Goal: Browse casually

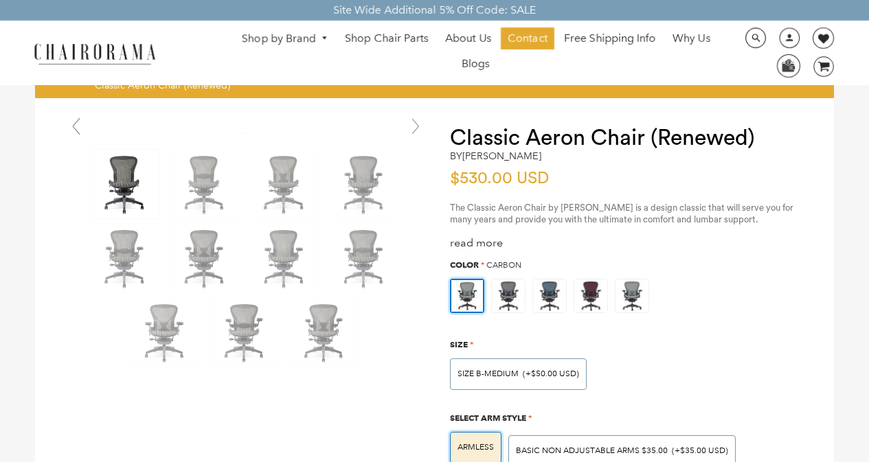
click at [52, 43] on img at bounding box center [94, 53] width 137 height 24
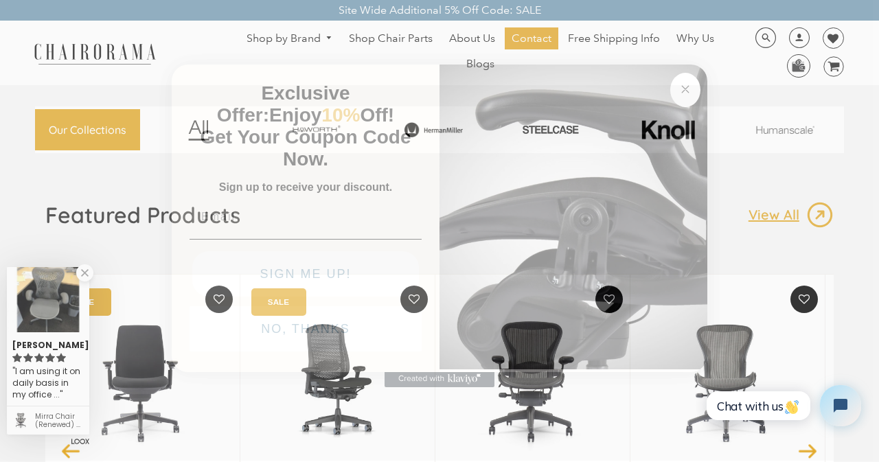
click at [682, 86] on icon "Close dialog" at bounding box center [685, 89] width 7 height 7
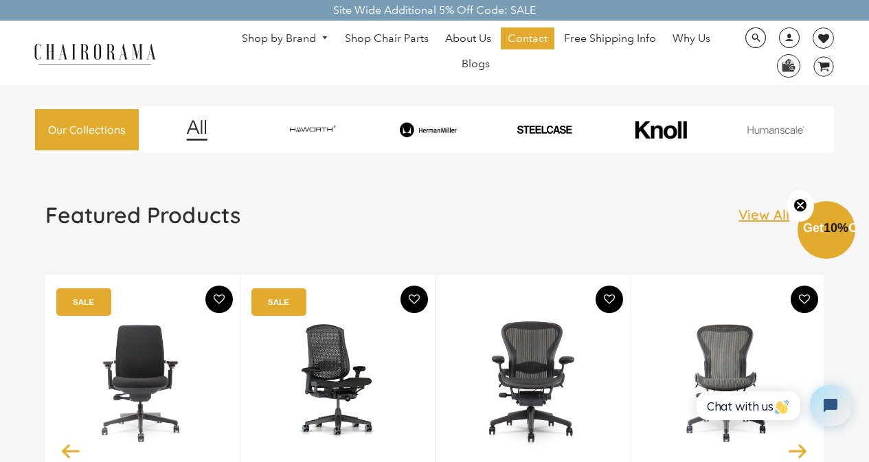
click at [778, 48] on div "Search Optional Search Filters Limit Search To All Content Products Pages Blogs…" at bounding box center [782, 52] width 104 height 51
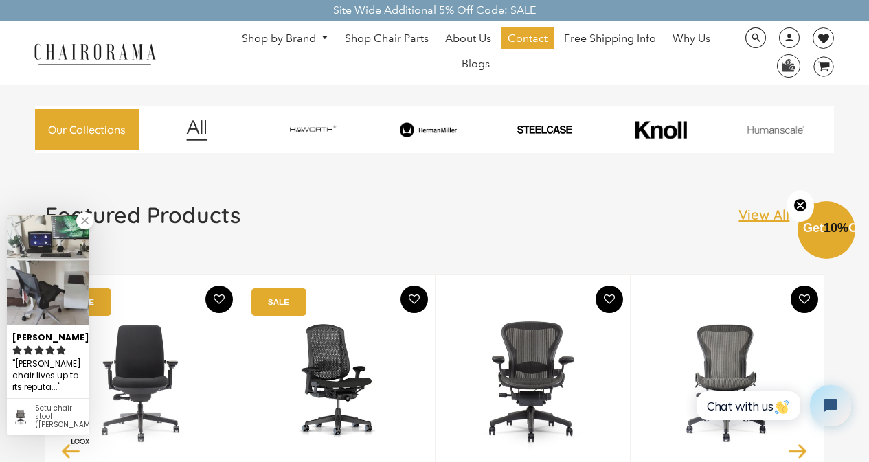
click at [49, 49] on img at bounding box center [94, 53] width 137 height 24
